Goal: Task Accomplishment & Management: Complete application form

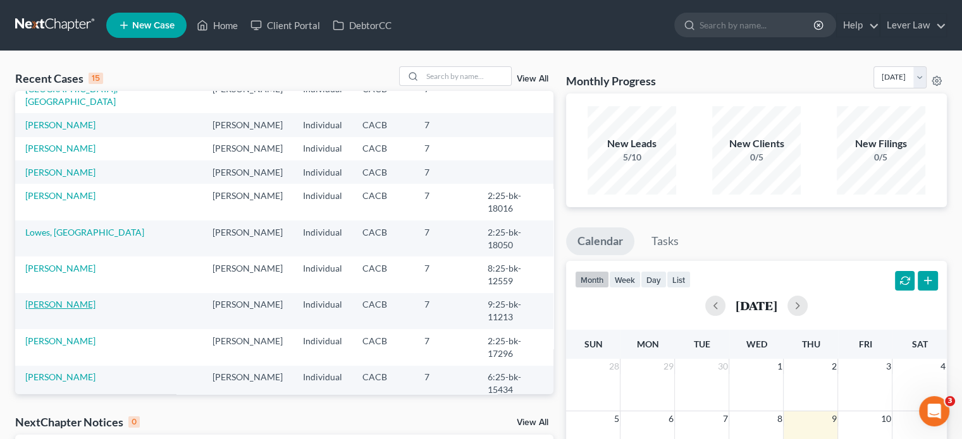
click at [49, 299] on link "Kinney, Brian" at bounding box center [60, 304] width 70 height 11
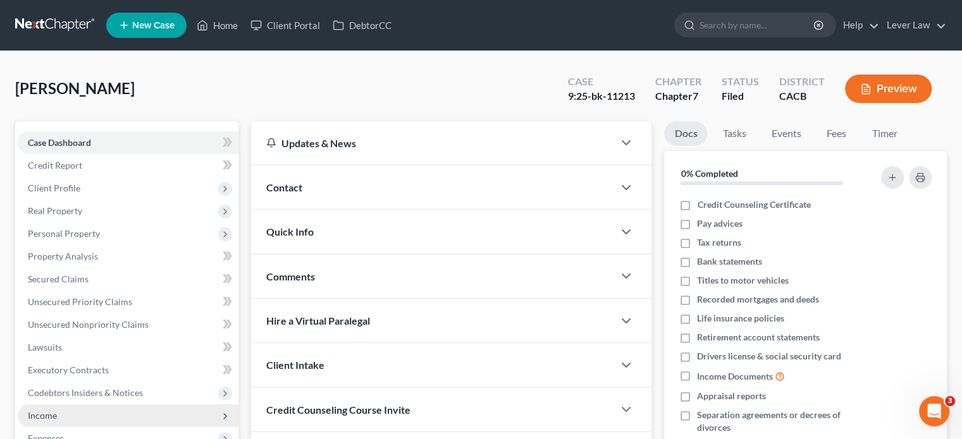
drag, startPoint x: 31, startPoint y: 416, endPoint x: 49, endPoint y: 415, distance: 17.7
click at [30, 416] on span "Income" at bounding box center [42, 415] width 29 height 11
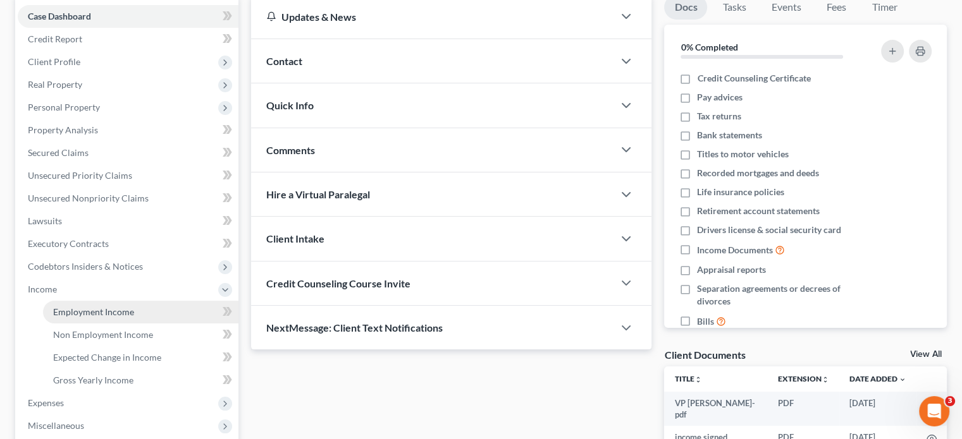
click at [74, 314] on span "Employment Income" at bounding box center [93, 312] width 81 height 11
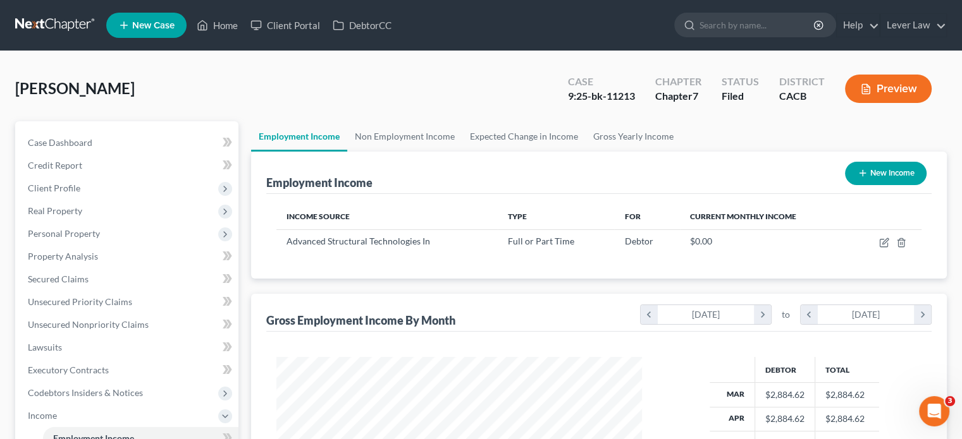
scroll to position [225, 390]
click at [405, 133] on link "Non Employment Income" at bounding box center [404, 136] width 115 height 30
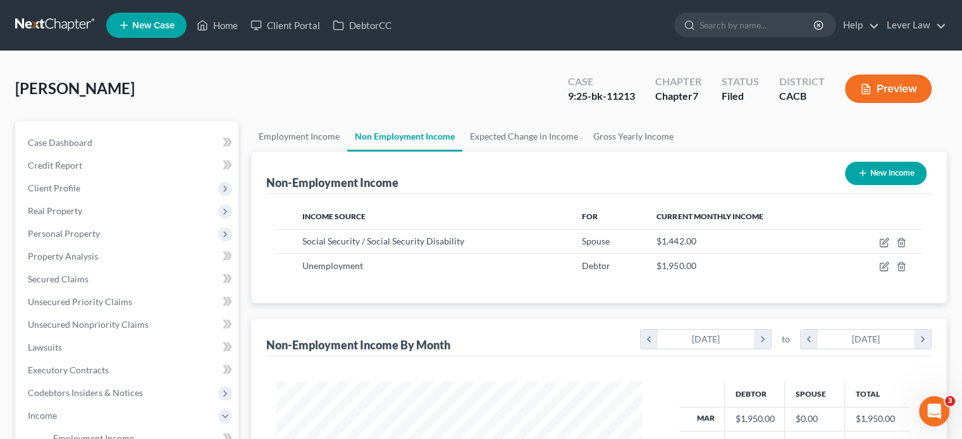
scroll to position [225, 390]
click at [67, 185] on span "Client Profile" at bounding box center [54, 188] width 52 height 11
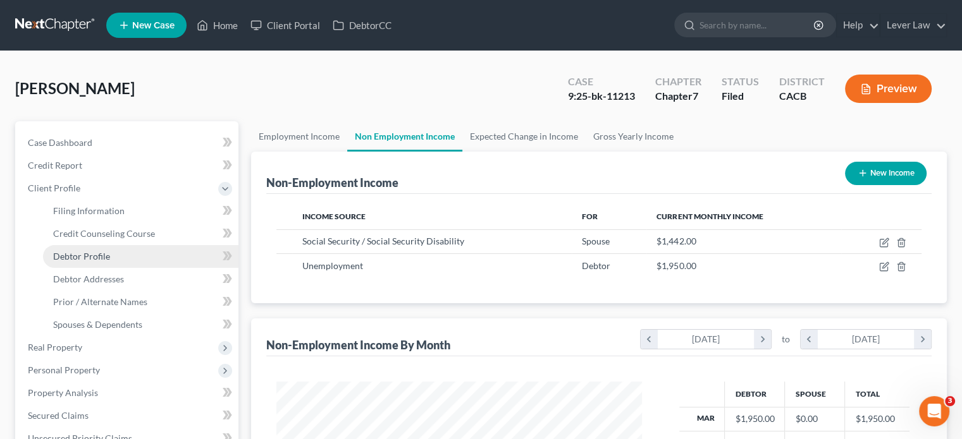
click at [110, 255] on link "Debtor Profile" at bounding box center [140, 256] width 195 height 23
select select "1"
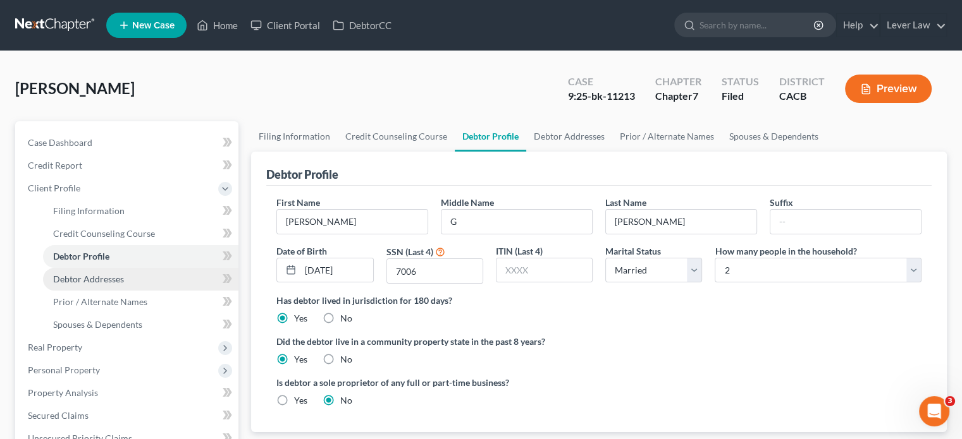
click at [113, 279] on span "Debtor Addresses" at bounding box center [88, 279] width 71 height 11
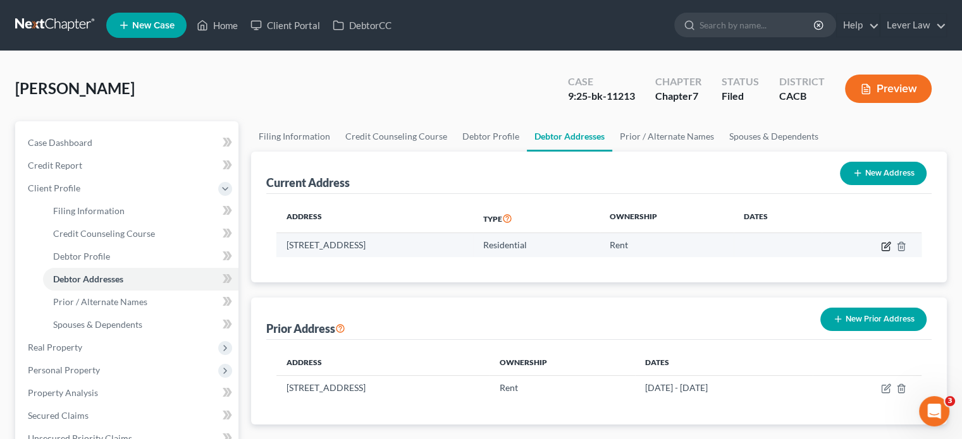
click at [885, 247] on icon "button" at bounding box center [887, 245] width 6 height 6
select select "4"
select select "0"
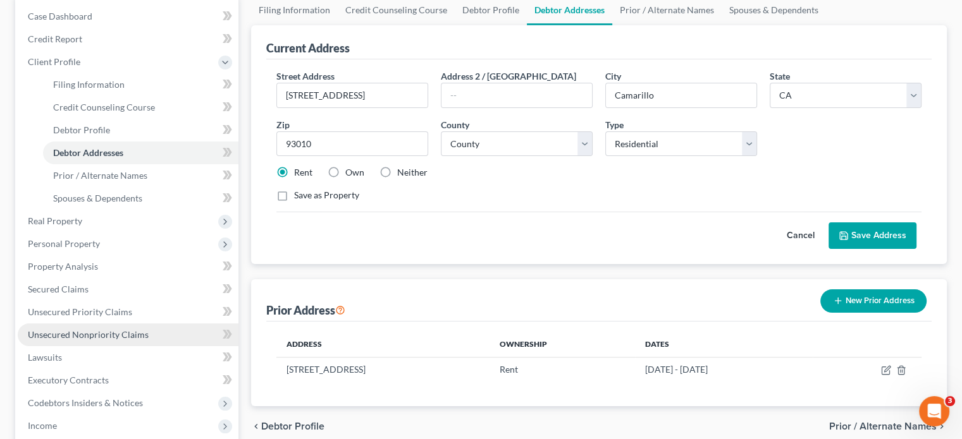
click at [104, 336] on span "Unsecured Nonpriority Claims" at bounding box center [88, 334] width 121 height 11
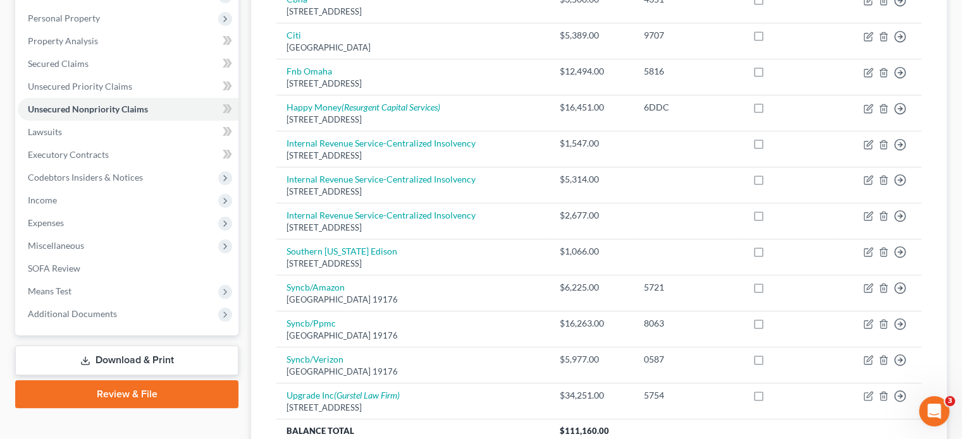
scroll to position [190, 0]
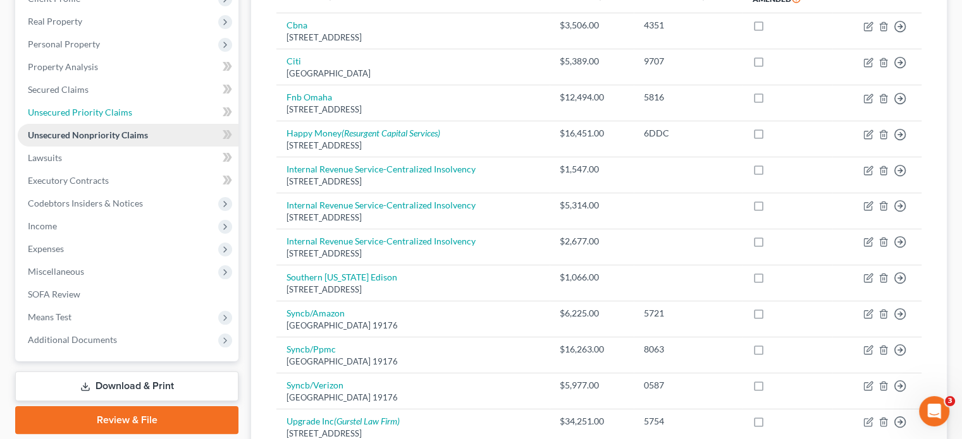
drag, startPoint x: 89, startPoint y: 122, endPoint x: 114, endPoint y: 128, distance: 26.1
click at [89, 123] on link "Unsecured Priority Claims" at bounding box center [128, 112] width 221 height 23
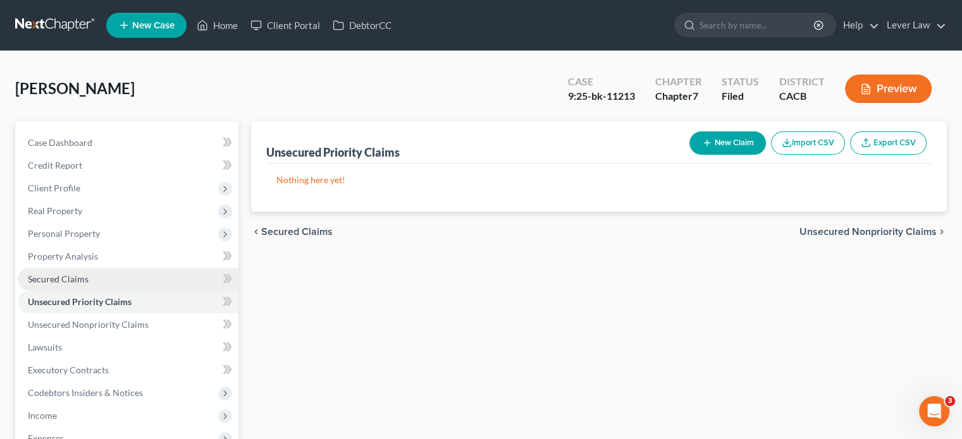
click at [73, 275] on span "Secured Claims" at bounding box center [58, 279] width 61 height 11
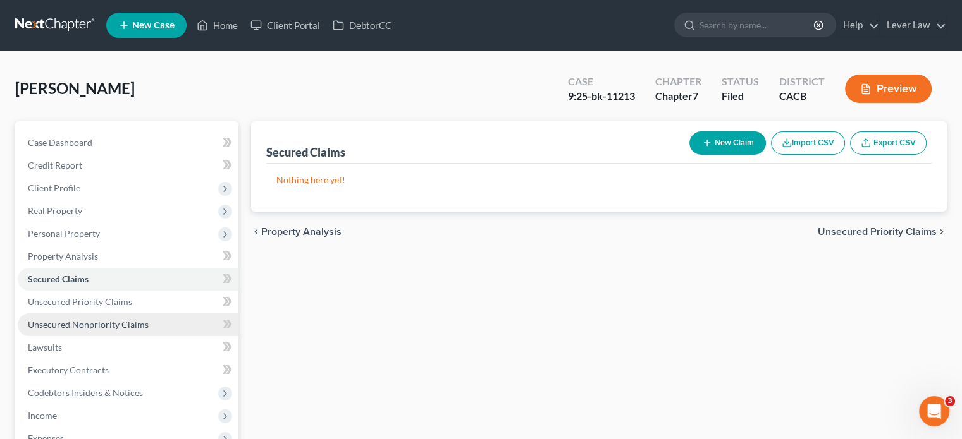
click at [100, 318] on link "Unsecured Nonpriority Claims" at bounding box center [128, 325] width 221 height 23
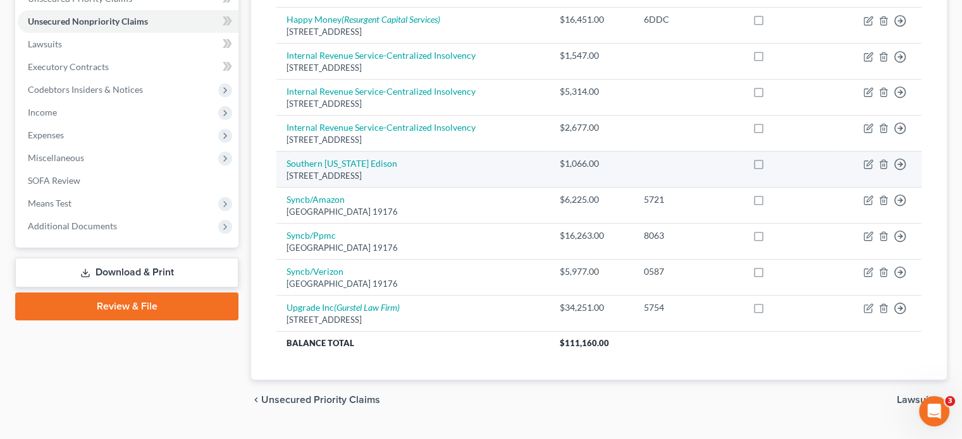
scroll to position [330, 0]
